Goal: Information Seeking & Learning: Learn about a topic

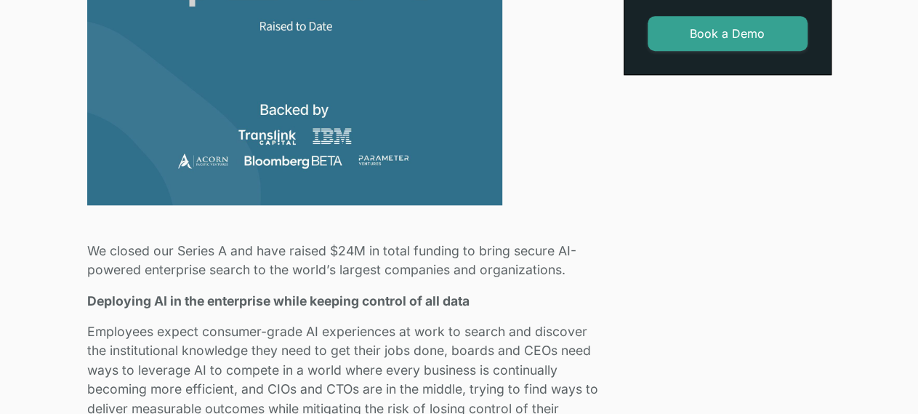
scroll to position [695, 0]
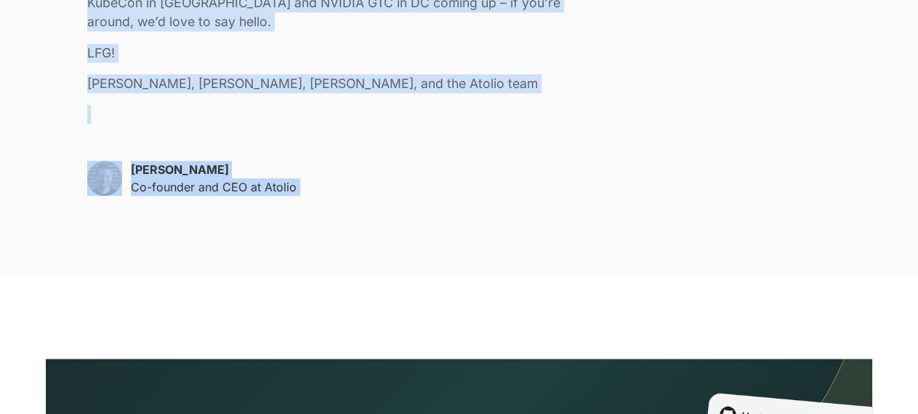
scroll to position [3444, 0]
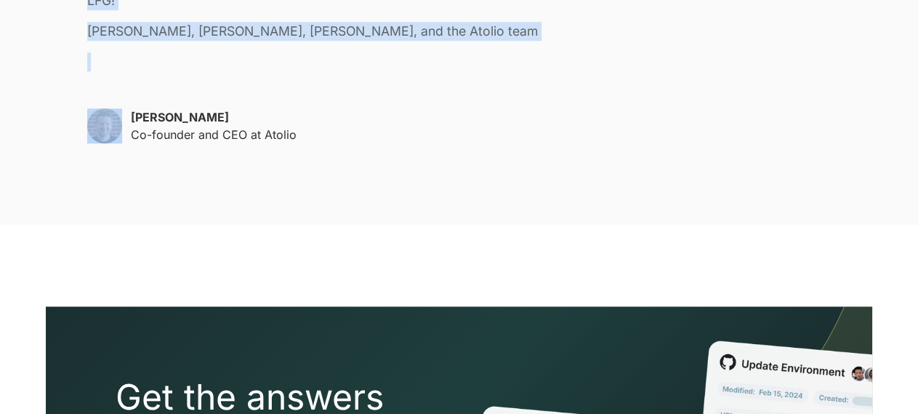
drag, startPoint x: 87, startPoint y: 206, endPoint x: 70, endPoint y: 138, distance: 70.3
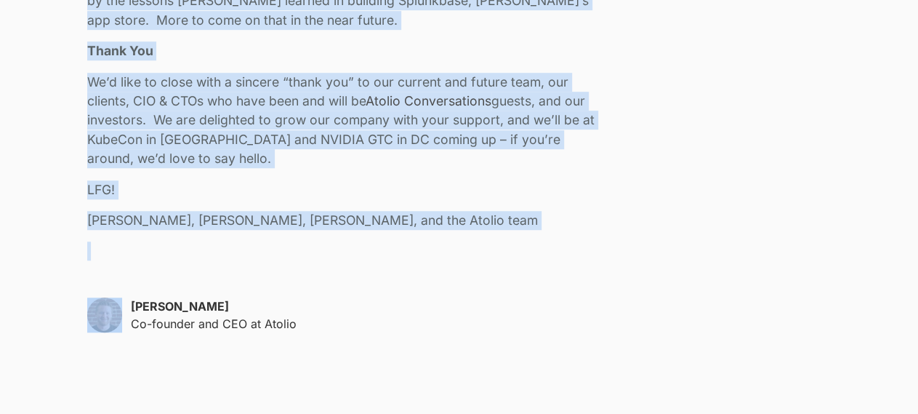
scroll to position [3217, 0]
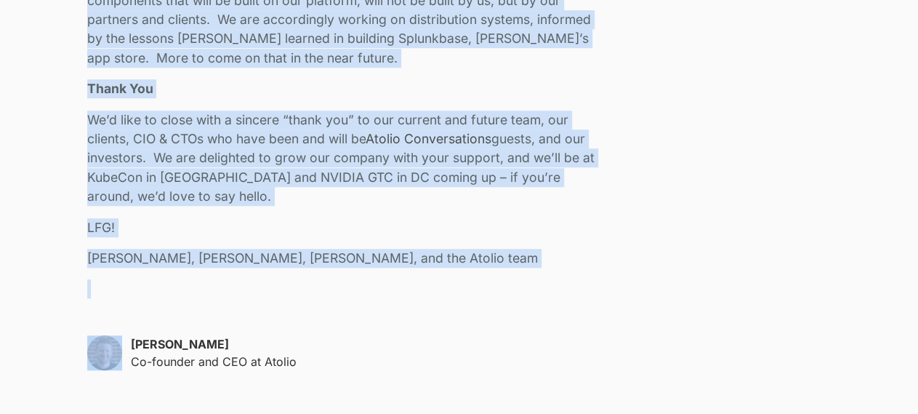
click at [309, 122] on p "We’d like to close with a sincere “thank you” to our current and future team, o…" at bounding box center [346, 158] width 519 height 96
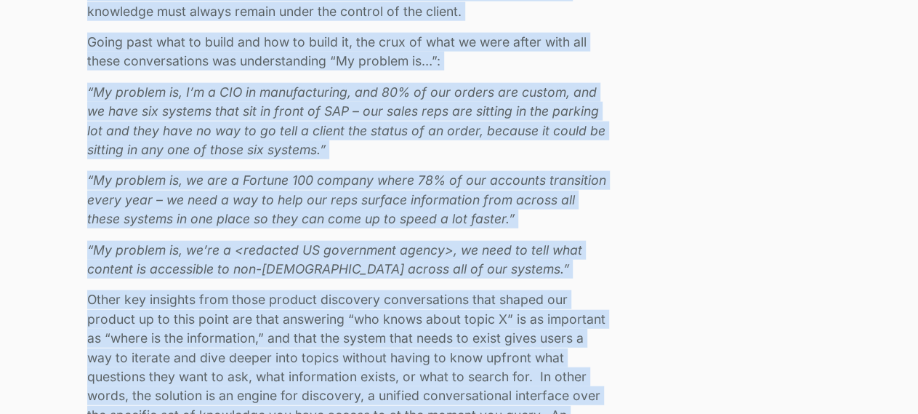
scroll to position [1834, 0]
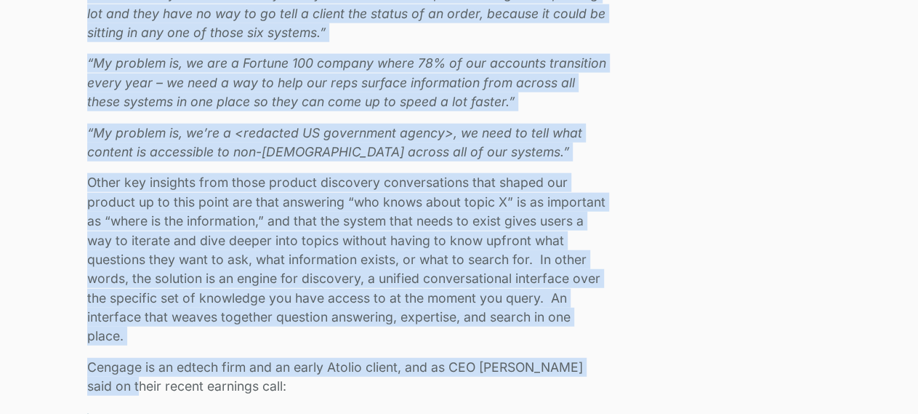
drag, startPoint x: 89, startPoint y: 177, endPoint x: 279, endPoint y: 389, distance: 284.6
click at [279, 389] on div "We closed our Series A and have raised $24M in total funding to bring secure AI…" at bounding box center [346, 372] width 519 height 2619
click at [229, 200] on p "Other key insights from those product discovery conversations that shaped our p…" at bounding box center [346, 259] width 519 height 173
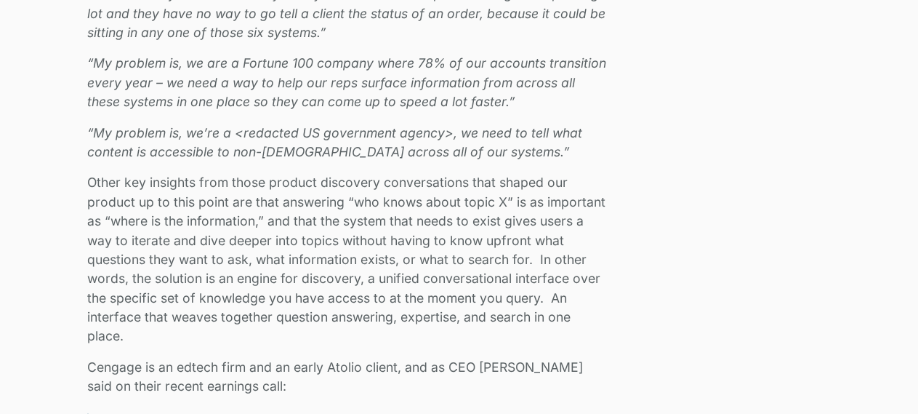
drag, startPoint x: 911, startPoint y: 187, endPoint x: 854, endPoint y: 183, distance: 57.5
click at [854, 183] on div "We closed our Series A and have raised $24M in total funding to bring secure AI…" at bounding box center [459, 205] width 918 height 3188
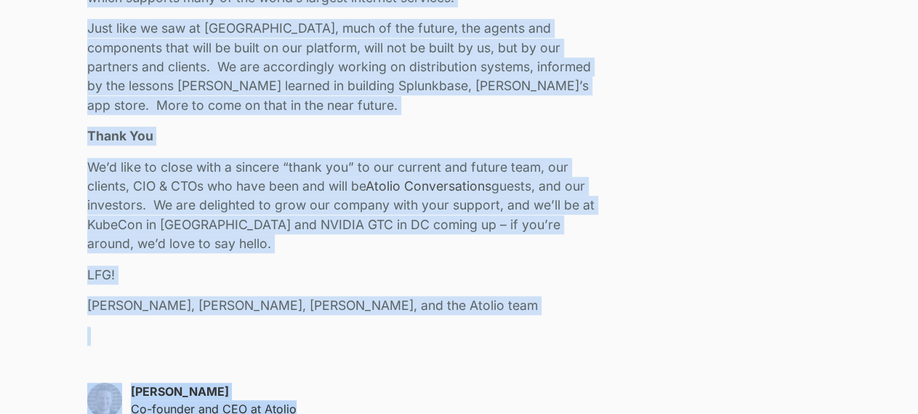
scroll to position [3192, 0]
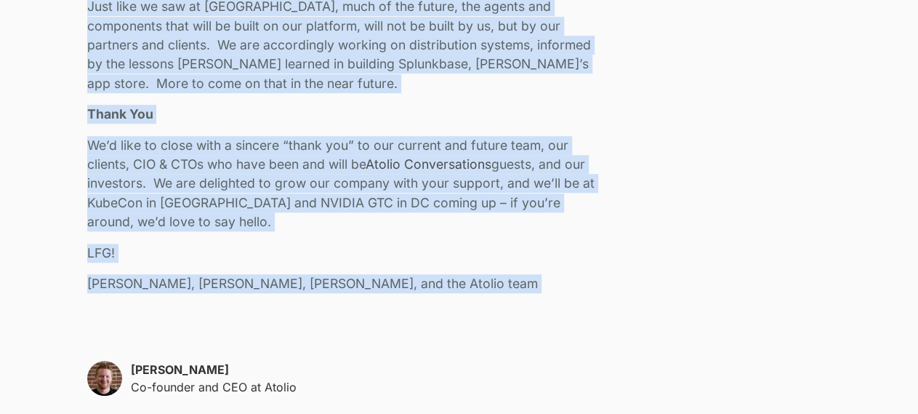
drag, startPoint x: 91, startPoint y: 337, endPoint x: 318, endPoint y: 326, distance: 227.0
click at [296, 27] on p "Just like we saw at [GEOGRAPHIC_DATA], much of the future, the agents and compo…" at bounding box center [346, 45] width 519 height 96
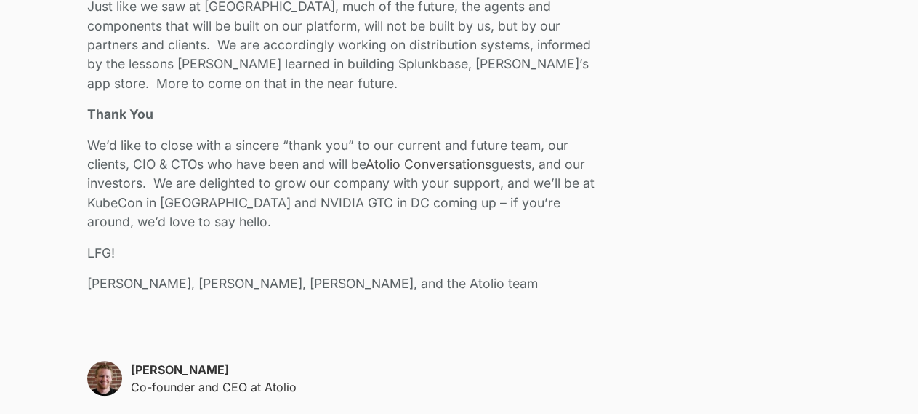
click at [296, 27] on p "Just like we saw at [GEOGRAPHIC_DATA], much of the future, the agents and compo…" at bounding box center [346, 45] width 519 height 96
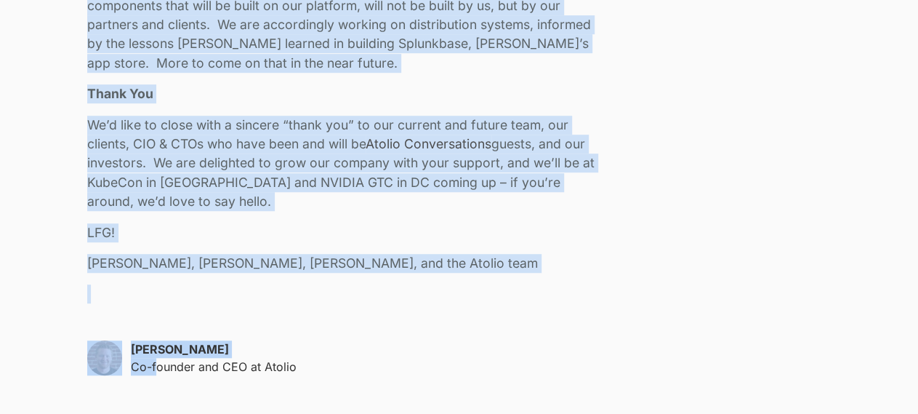
scroll to position [3232, 0]
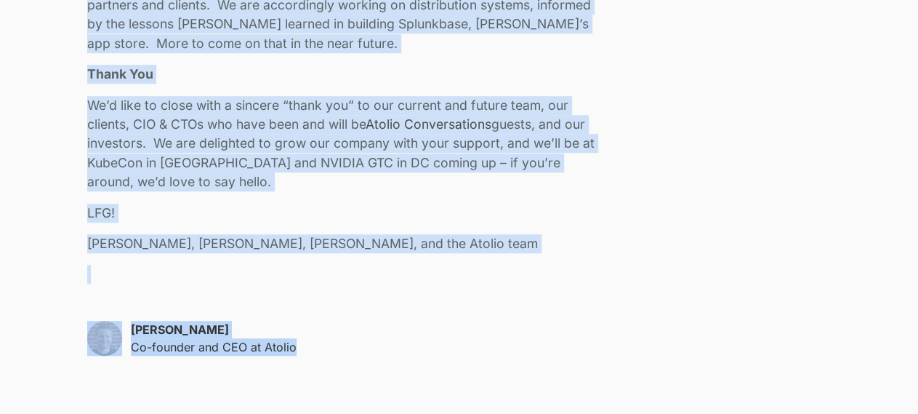
drag, startPoint x: 89, startPoint y: 134, endPoint x: 302, endPoint y: 360, distance: 310.0
copy div "Lo ipsumd sit Ametco A eli sedd eiusmo $07T in utlab etdolor ma aliqu enimad MI…"
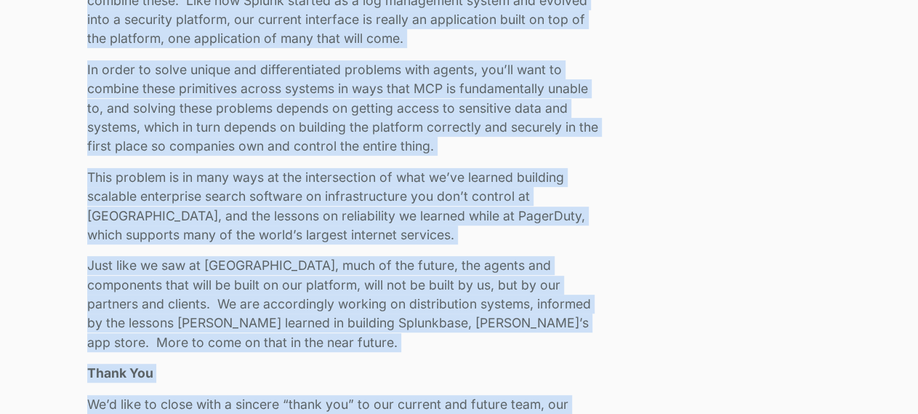
scroll to position [2843, 0]
